Goal: Information Seeking & Learning: Find specific fact

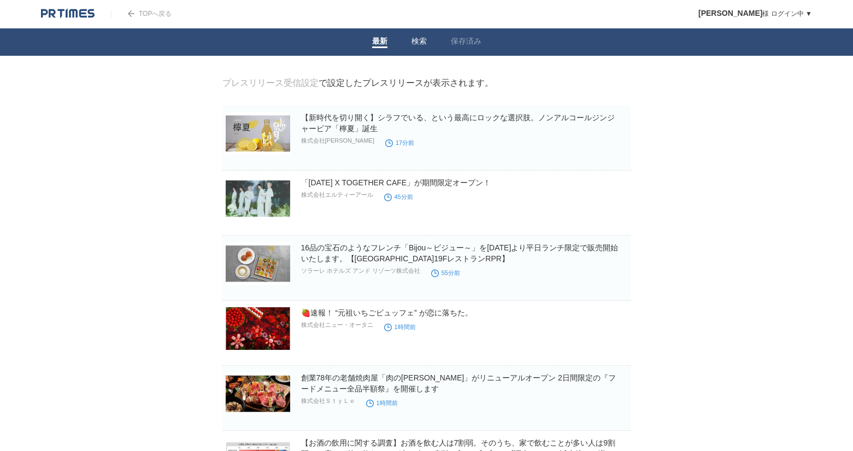
click at [413, 42] on link "検索" at bounding box center [418, 42] width 15 height 11
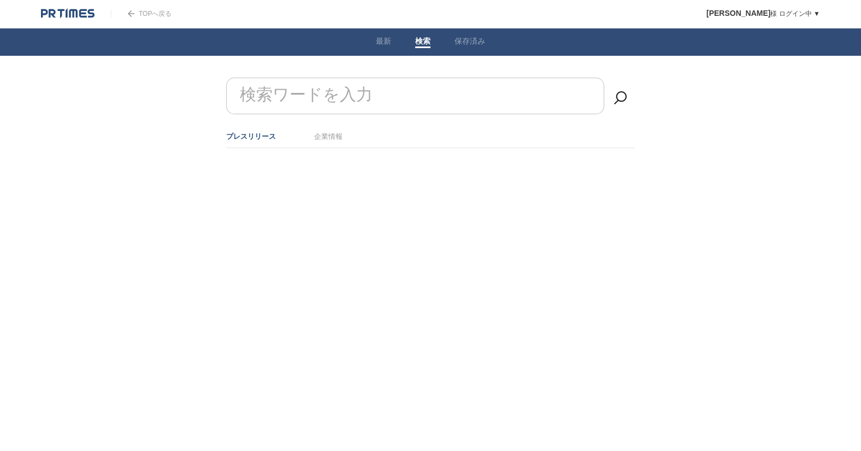
click at [400, 90] on input "検索ワードを入力" at bounding box center [415, 96] width 378 height 37
type input "限定"
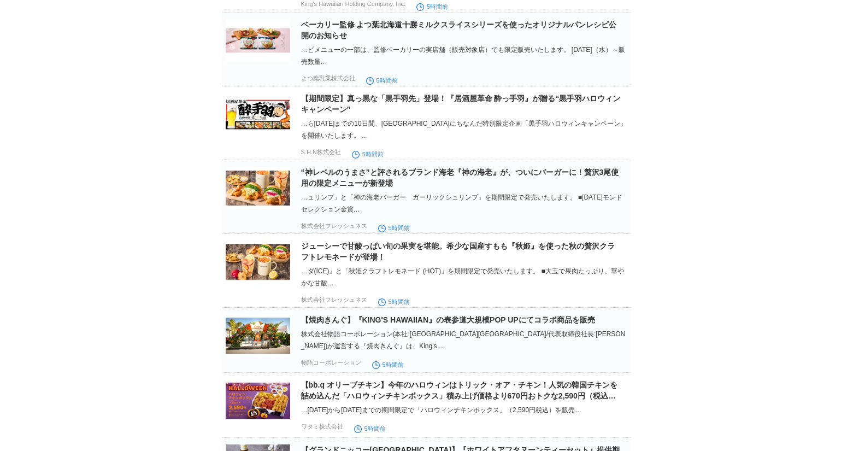
scroll to position [2895, 0]
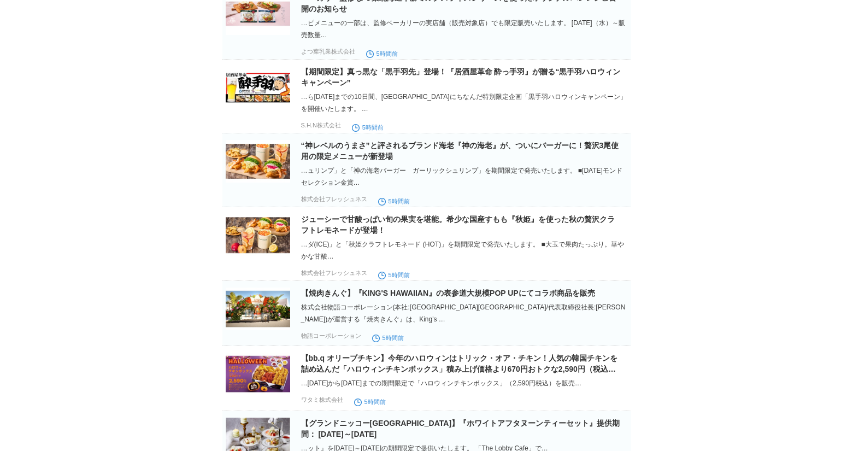
drag, startPoint x: 505, startPoint y: 84, endPoint x: 499, endPoint y: 81, distance: 6.6
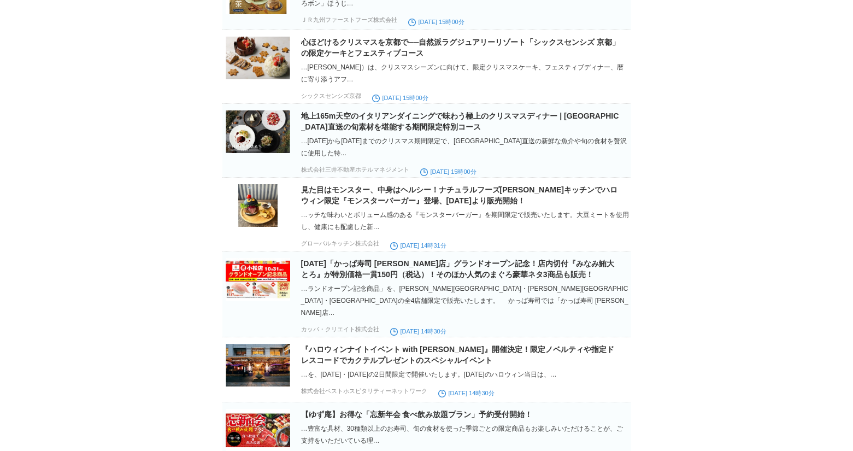
scroll to position [5400, 0]
